Goal: Task Accomplishment & Management: Complete application form

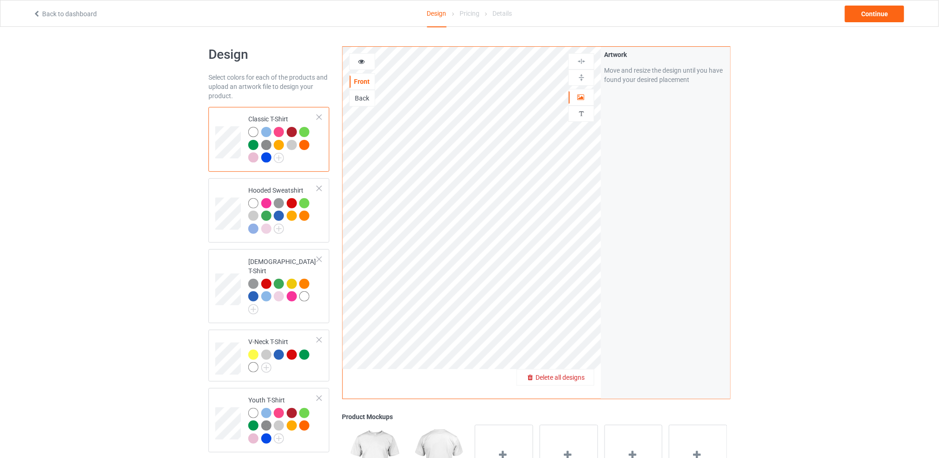
click at [576, 375] on span "Delete all designs" at bounding box center [560, 377] width 49 height 7
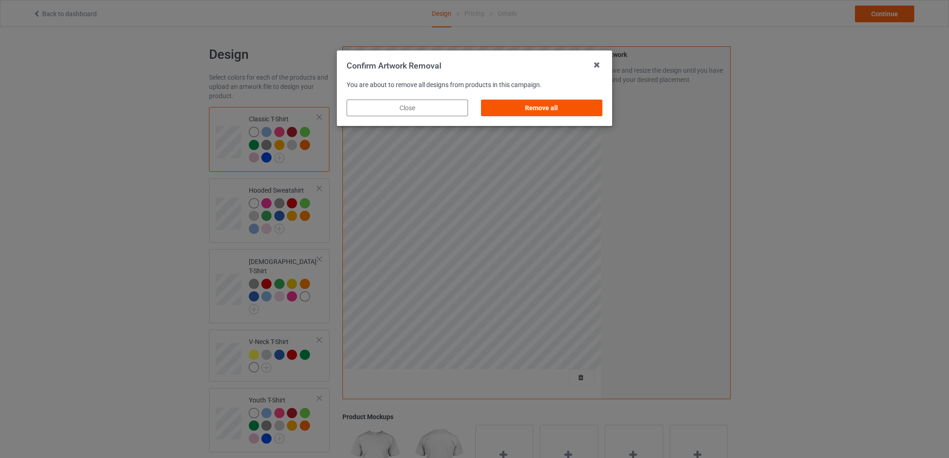
click at [539, 107] on div "Remove all" at bounding box center [541, 108] width 121 height 17
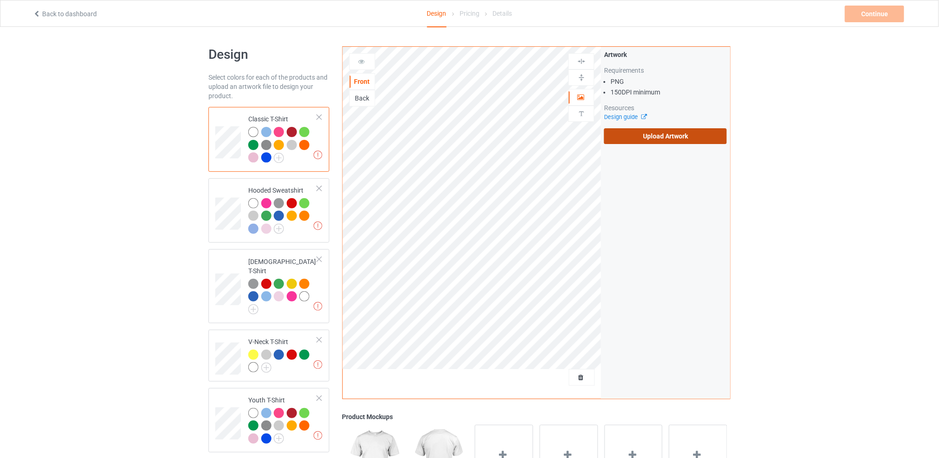
click at [655, 135] on label "Upload Artwork" at bounding box center [665, 136] width 123 height 16
click at [0, 0] on input "Upload Artwork" at bounding box center [0, 0] width 0 height 0
click at [646, 142] on label "Upload Artwork" at bounding box center [665, 136] width 123 height 16
click at [0, 0] on input "Upload Artwork" at bounding box center [0, 0] width 0 height 0
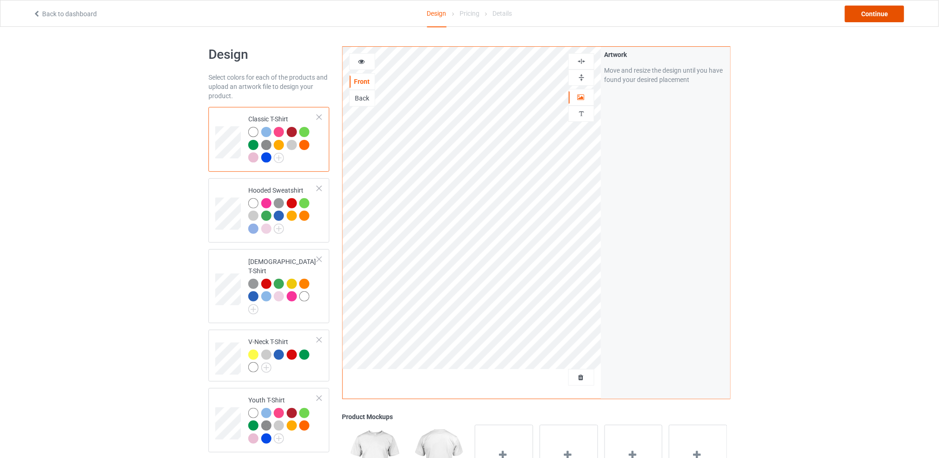
click at [864, 10] on div "Continue" at bounding box center [874, 14] width 59 height 17
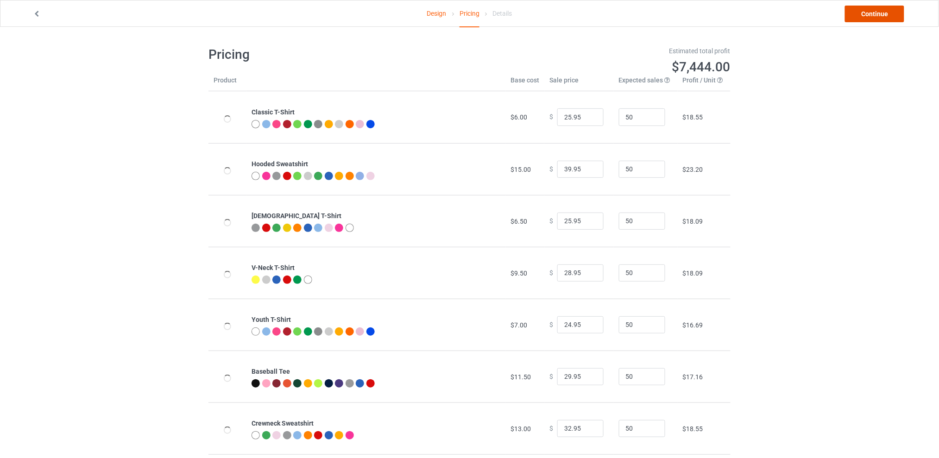
click at [864, 10] on link "Continue" at bounding box center [874, 14] width 59 height 17
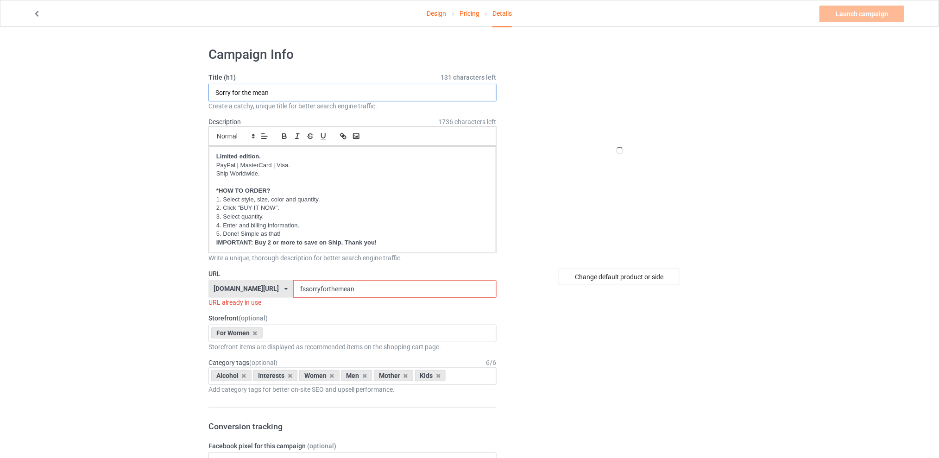
drag, startPoint x: 304, startPoint y: 96, endPoint x: 144, endPoint y: 104, distance: 161.0
type input "I'm not rich"
drag, startPoint x: 374, startPoint y: 291, endPoint x: 285, endPoint y: 291, distance: 89.0
click at [285, 291] on div "[DOMAIN_NAME][URL] [DOMAIN_NAME][URL] [DOMAIN_NAME][URL] [DOMAIN_NAME][URL] 5d7…" at bounding box center [353, 289] width 288 height 18
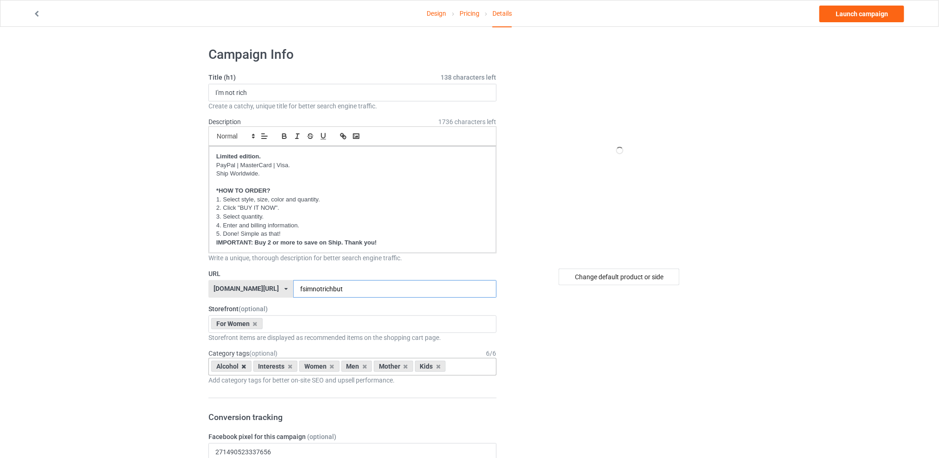
type input "fsimnotrichbut"
click at [245, 366] on icon at bounding box center [244, 367] width 5 height 6
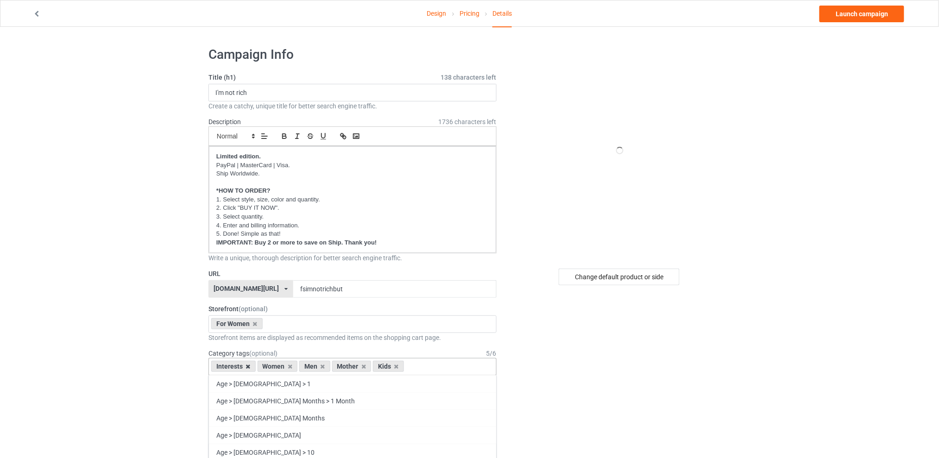
click at [248, 366] on icon at bounding box center [248, 367] width 5 height 6
click at [278, 366] on icon at bounding box center [276, 367] width 5 height 6
click at [285, 366] on icon at bounding box center [285, 367] width 5 height 6
click at [278, 367] on icon at bounding box center [276, 367] width 5 height 6
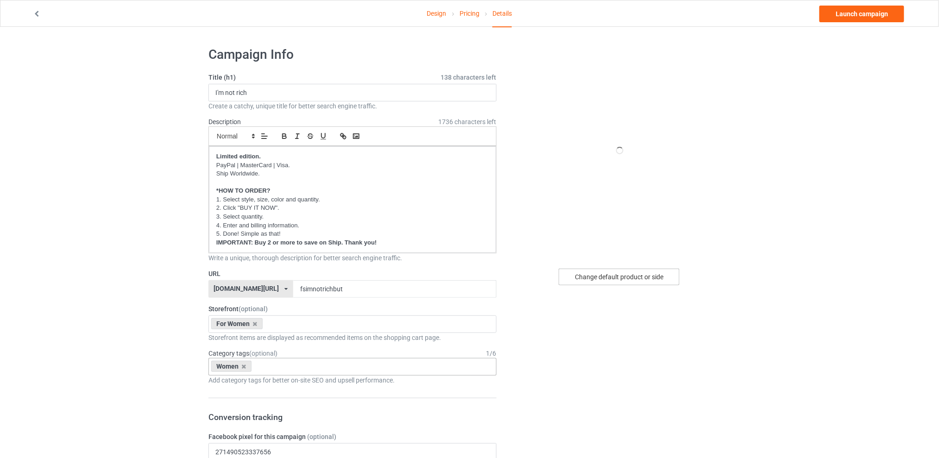
click at [596, 275] on div "Change default product or side" at bounding box center [619, 277] width 121 height 17
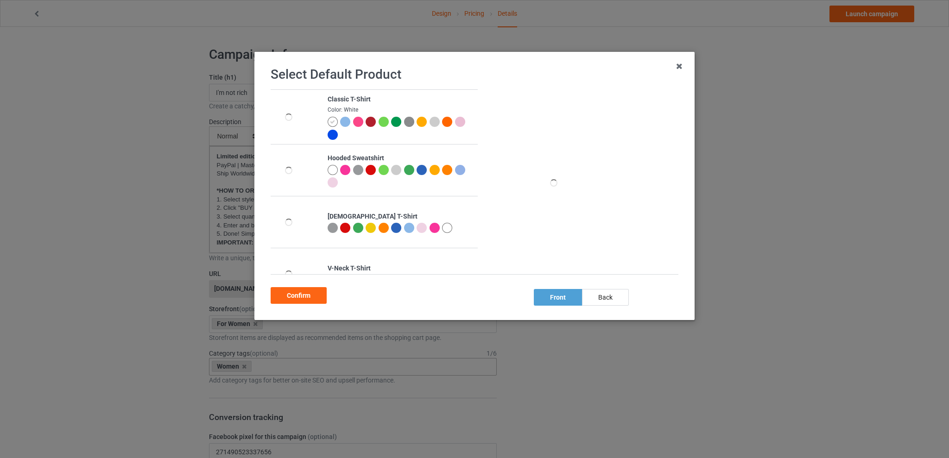
click at [381, 120] on div at bounding box center [384, 122] width 10 height 10
click at [309, 294] on div "Confirm" at bounding box center [299, 295] width 56 height 17
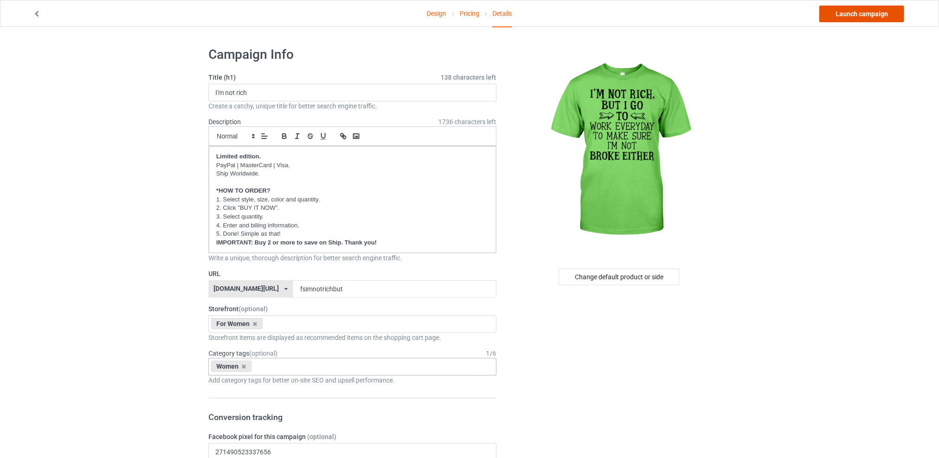
click at [852, 15] on link "Launch campaign" at bounding box center [862, 14] width 85 height 17
